Goal: Transaction & Acquisition: Purchase product/service

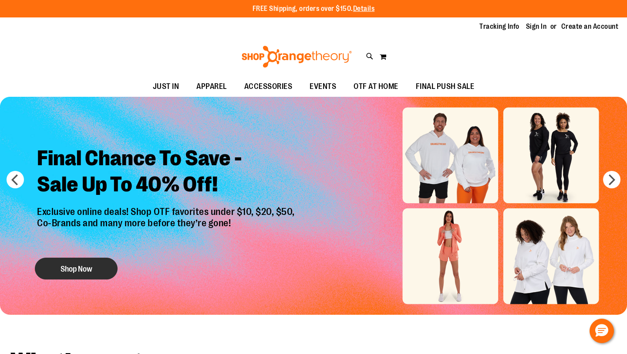
type input "**********"
click at [73, 265] on button "Shop Now" at bounding box center [76, 268] width 83 height 22
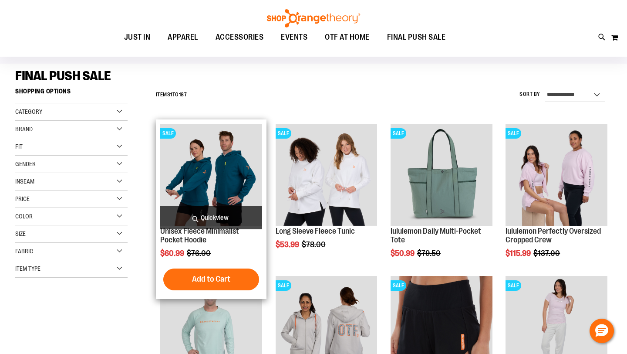
scroll to position [60, 0]
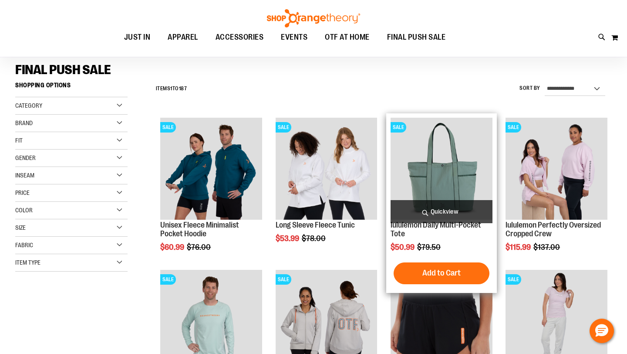
type input "**********"
click at [416, 231] on h2 "lululemon Daily Multi-Pocket Tote" at bounding box center [442, 229] width 102 height 17
click at [416, 228] on link "lululemon Daily Multi-Pocket Tote" at bounding box center [436, 228] width 91 height 17
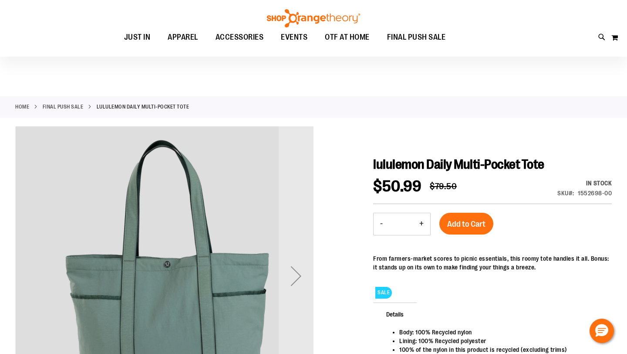
scroll to position [88, 0]
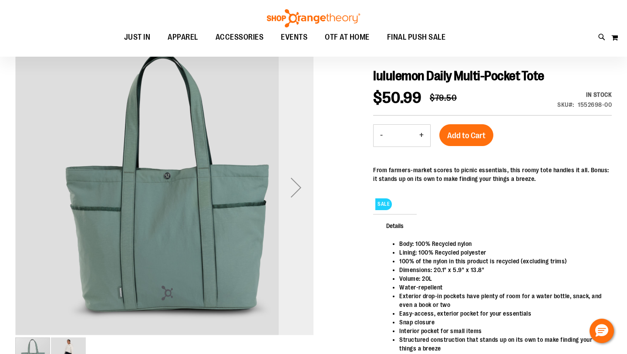
type input "**********"
click at [293, 189] on div "Next" at bounding box center [296, 187] width 35 height 35
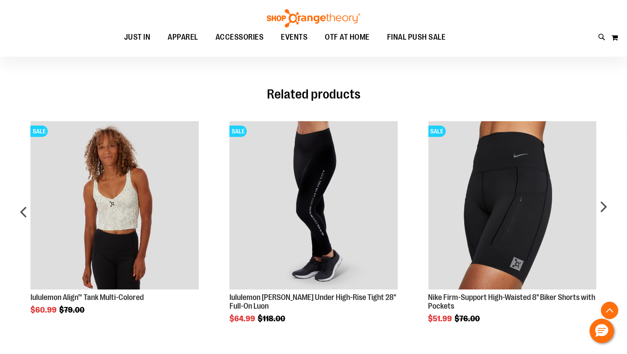
scroll to position [419, 0]
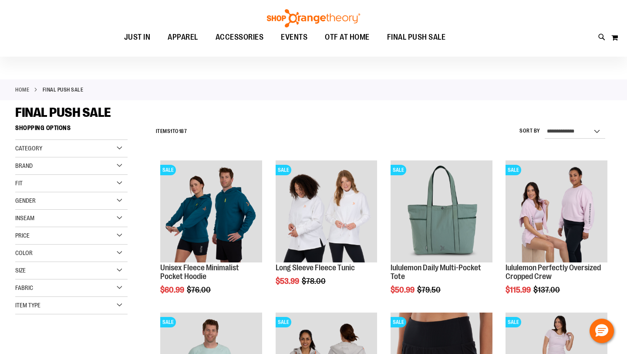
scroll to position [18, 0]
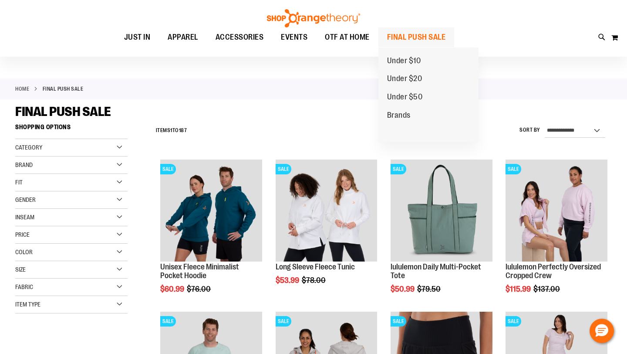
type input "**********"
click at [429, 32] on span "FINAL PUSH SALE" at bounding box center [416, 37] width 59 height 20
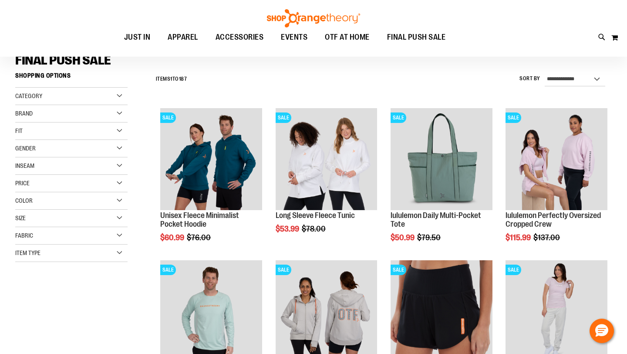
scroll to position [70, 0]
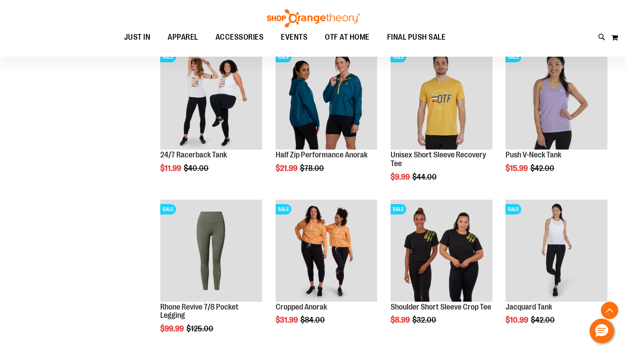
scroll to position [434, 0]
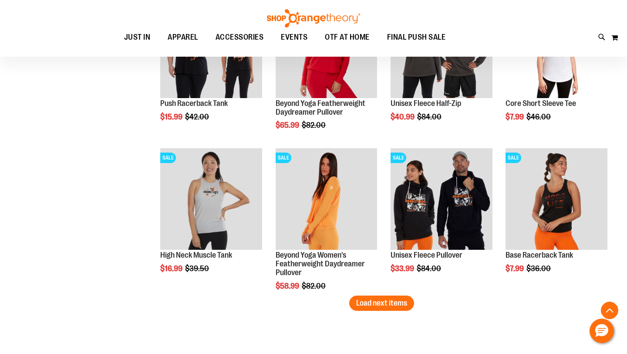
scroll to position [1259, 0]
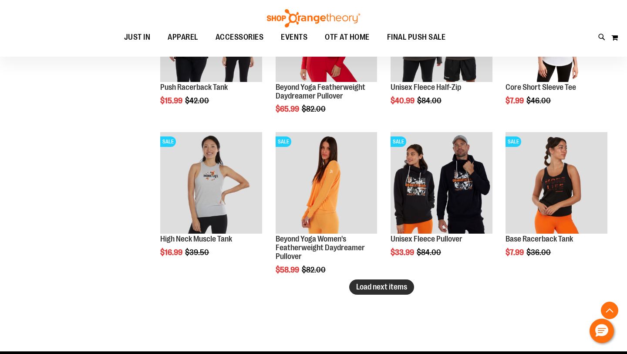
type input "**********"
click at [400, 291] on button "Load next items" at bounding box center [381, 286] width 65 height 15
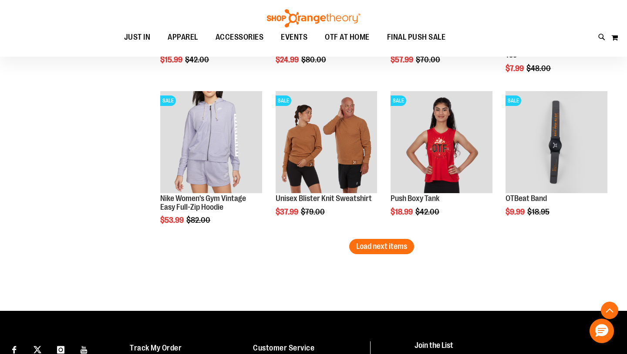
scroll to position [1756, 0]
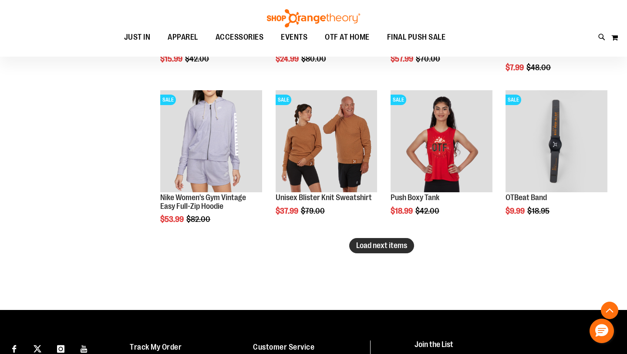
click at [392, 246] on span "Load next items" at bounding box center [381, 245] width 51 height 9
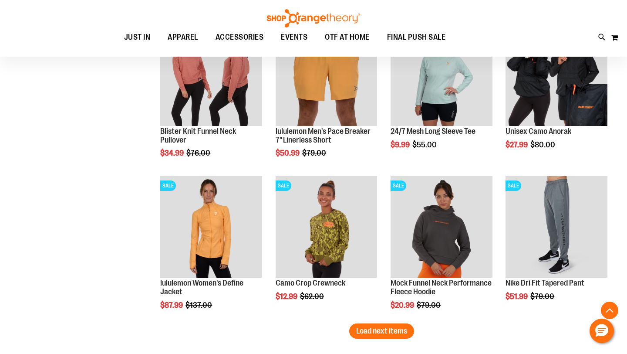
scroll to position [2150, 0]
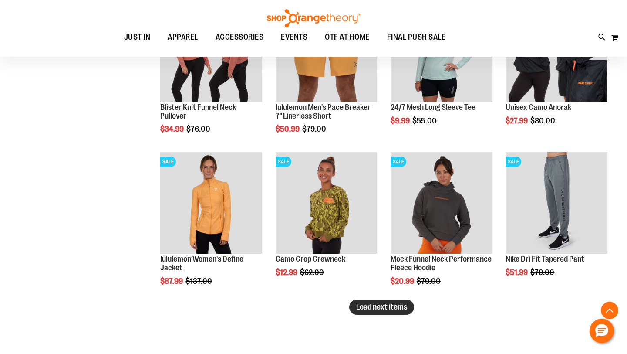
click at [393, 306] on span "Load next items" at bounding box center [381, 306] width 51 height 9
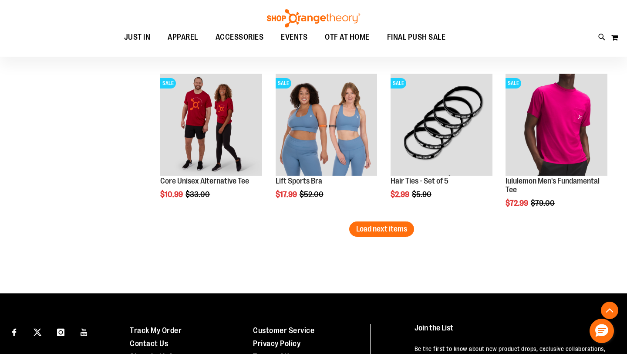
scroll to position [2685, 0]
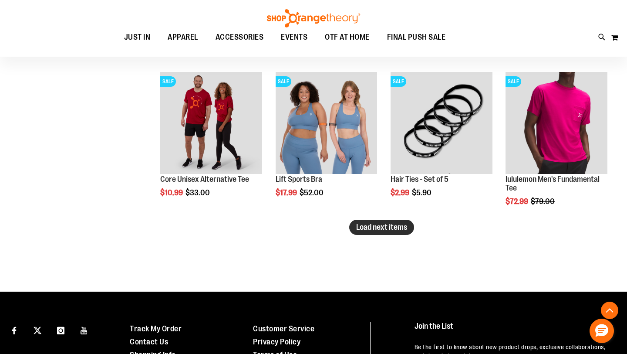
click at [384, 231] on span "Load next items" at bounding box center [381, 226] width 51 height 9
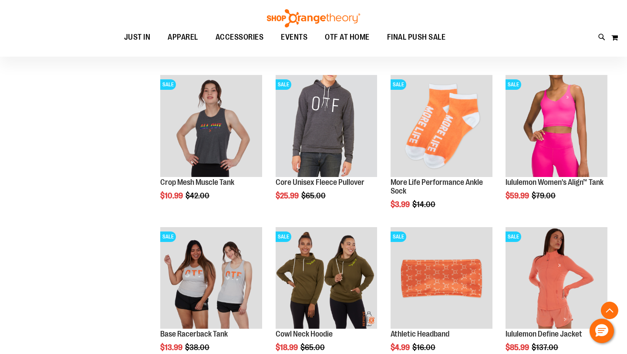
scroll to position [3053, 0]
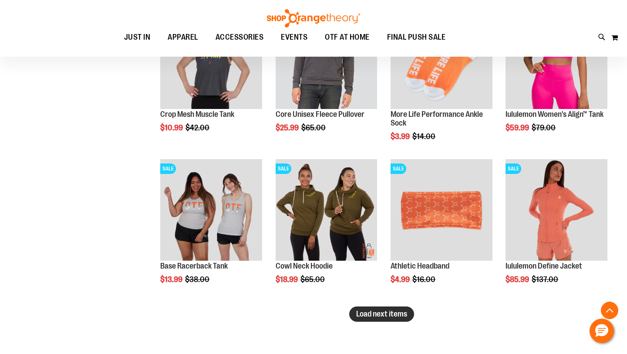
click at [390, 315] on span "Load next items" at bounding box center [381, 313] width 51 height 9
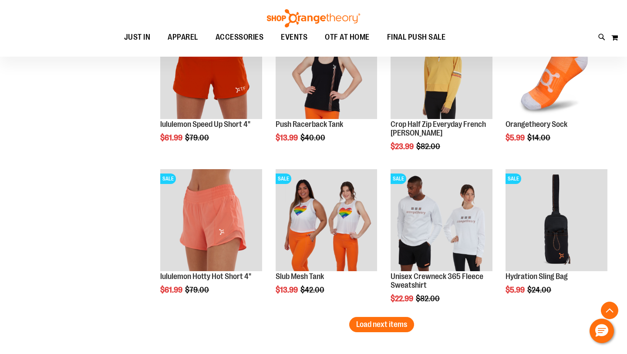
scroll to position [3504, 0]
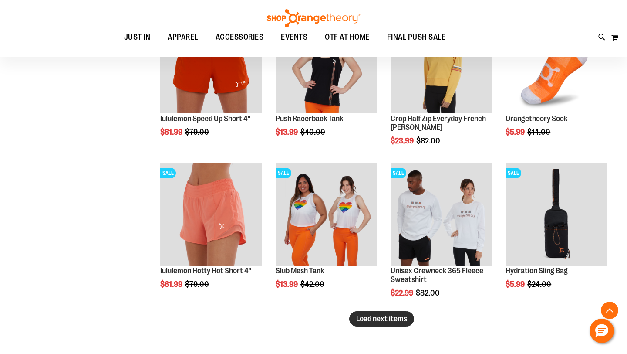
click at [387, 312] on button "Load next items" at bounding box center [381, 318] width 65 height 15
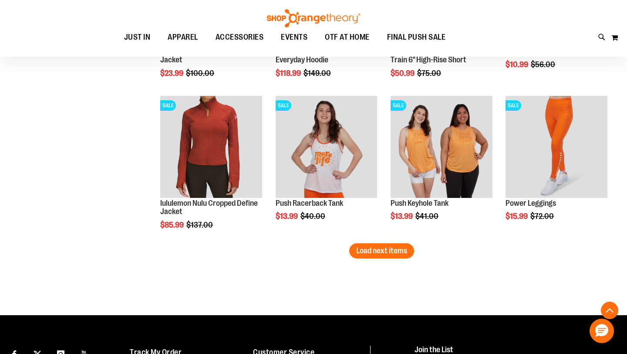
scroll to position [4029, 0]
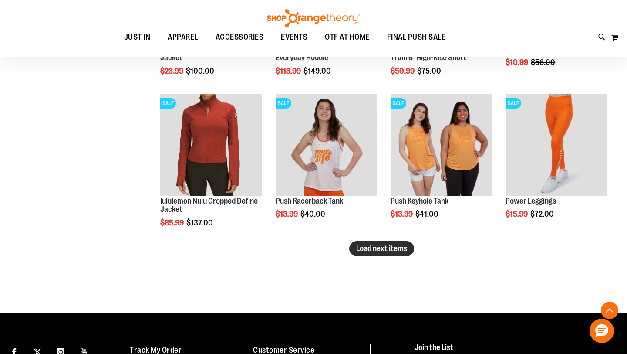
click at [364, 253] on span "Load next items" at bounding box center [381, 248] width 51 height 9
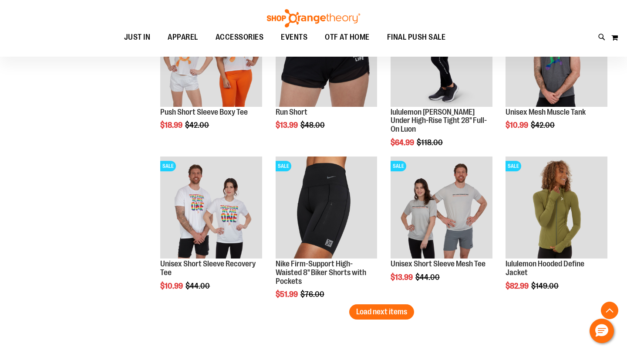
scroll to position [4421, 0]
click at [377, 313] on span "Load next items" at bounding box center [381, 310] width 51 height 9
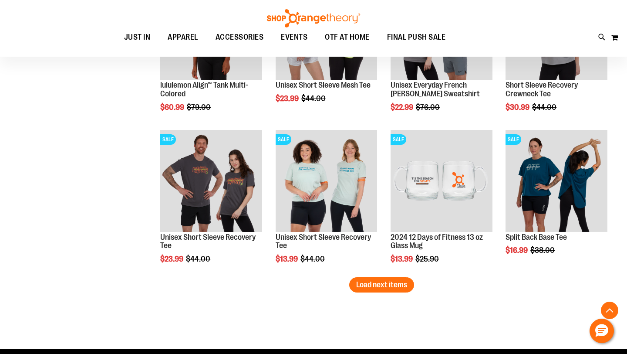
scroll to position [4904, 0]
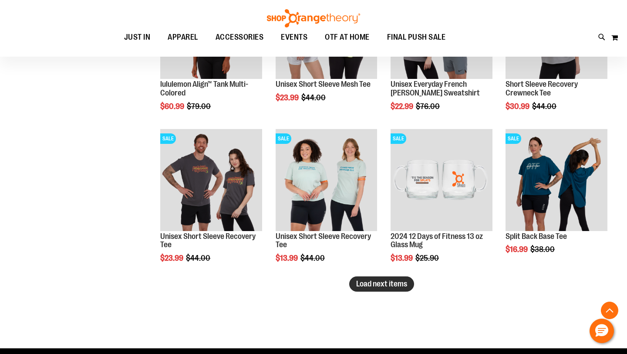
click at [366, 286] on span "Load next items" at bounding box center [381, 283] width 51 height 9
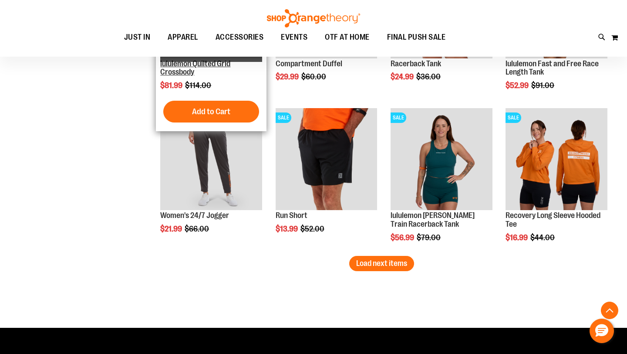
scroll to position [5388, 0]
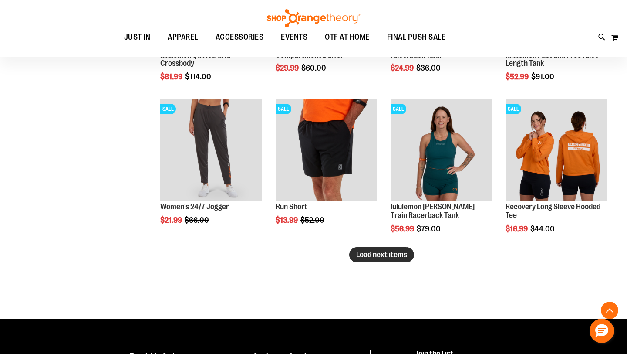
click at [369, 256] on span "Load next items" at bounding box center [381, 254] width 51 height 9
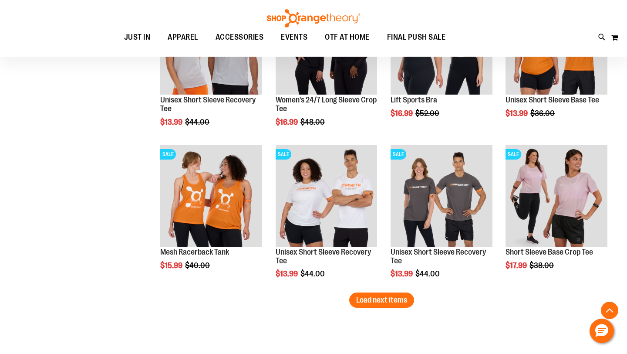
scroll to position [5802, 0]
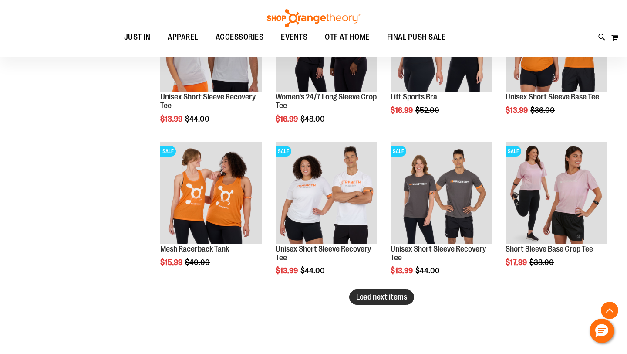
click at [382, 296] on span "Load next items" at bounding box center [381, 296] width 51 height 9
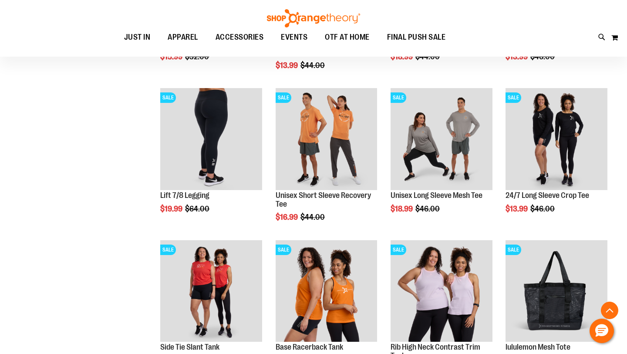
scroll to position [6273, 0]
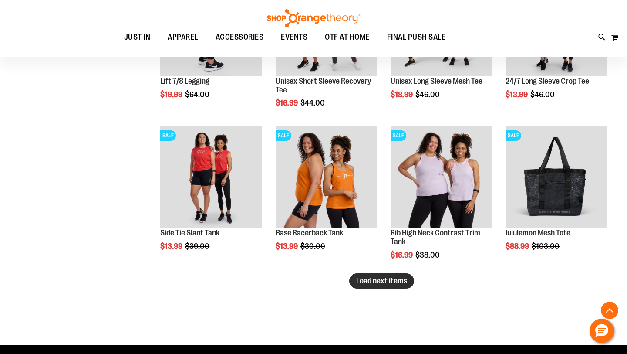
click at [379, 282] on span "Load next items" at bounding box center [381, 280] width 51 height 9
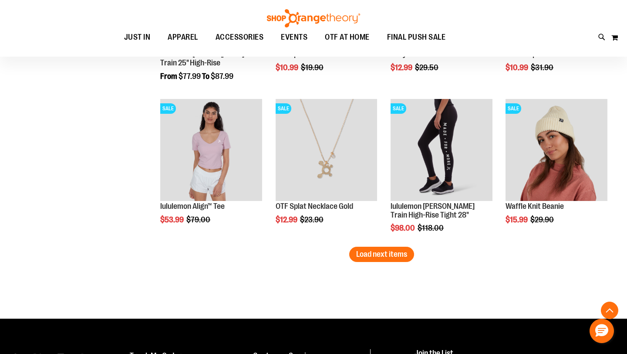
scroll to position [6755, 0]
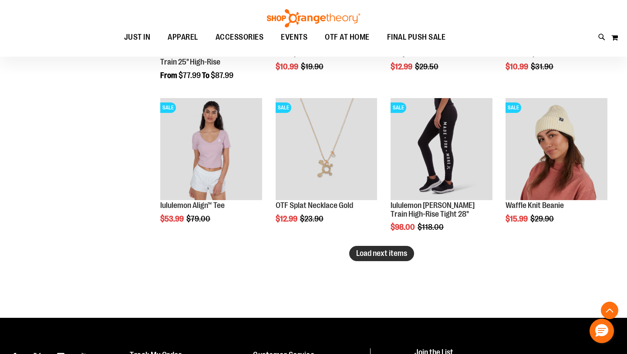
click at [366, 255] on span "Load next items" at bounding box center [381, 253] width 51 height 9
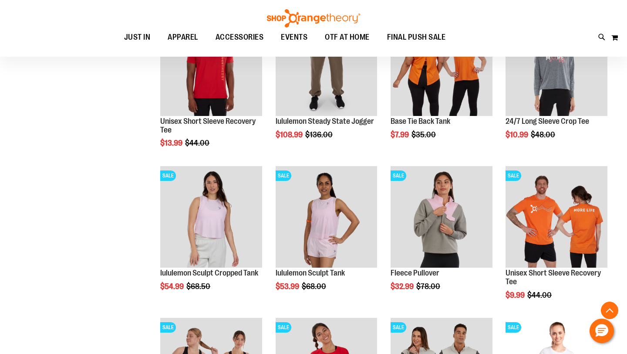
scroll to position [678, 0]
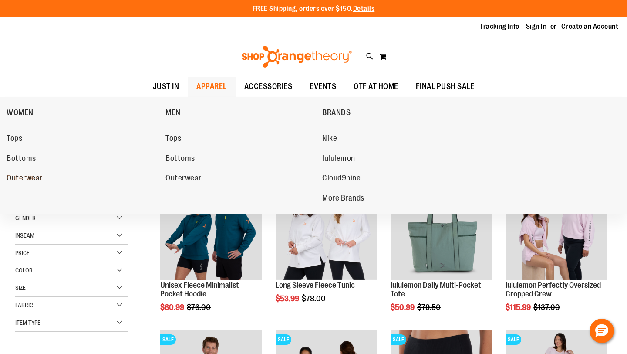
click at [26, 180] on span "Outerwear" at bounding box center [25, 178] width 36 height 11
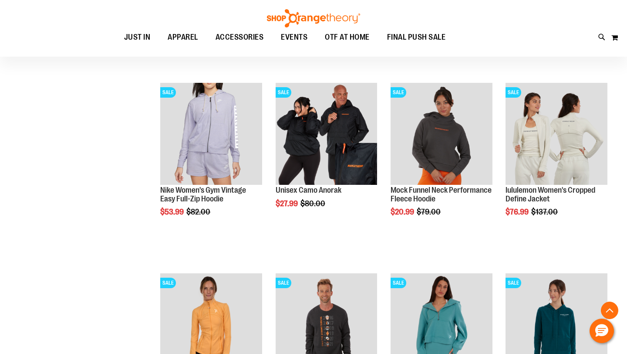
scroll to position [194, 0]
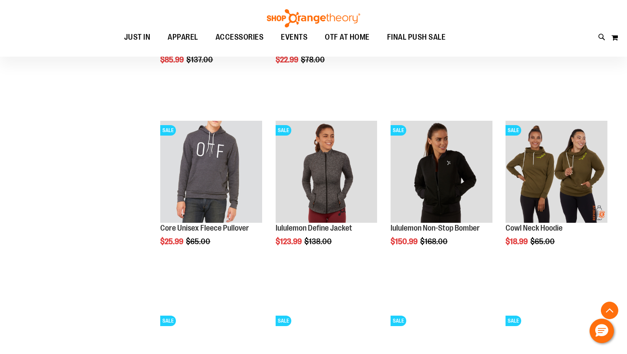
scroll to position [721, 0]
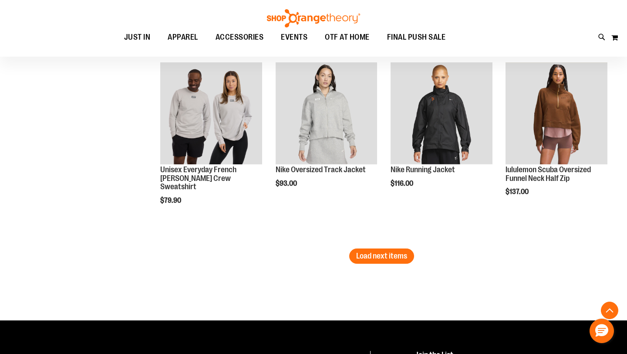
scroll to position [1607, 0]
